Goal: Information Seeking & Learning: Stay updated

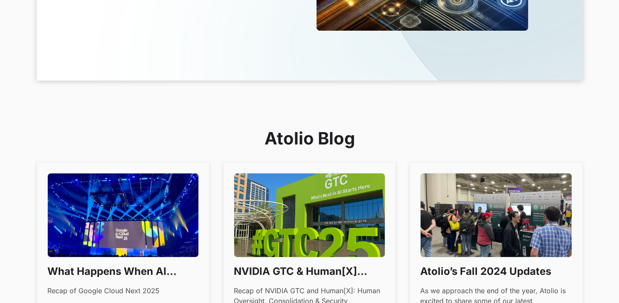
scroll to position [457, 0]
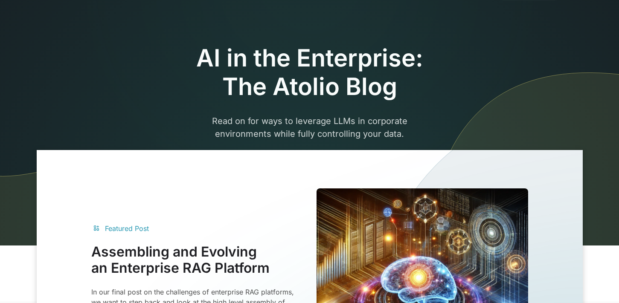
scroll to position [71, 0]
